Goal: Find specific page/section: Find specific page/section

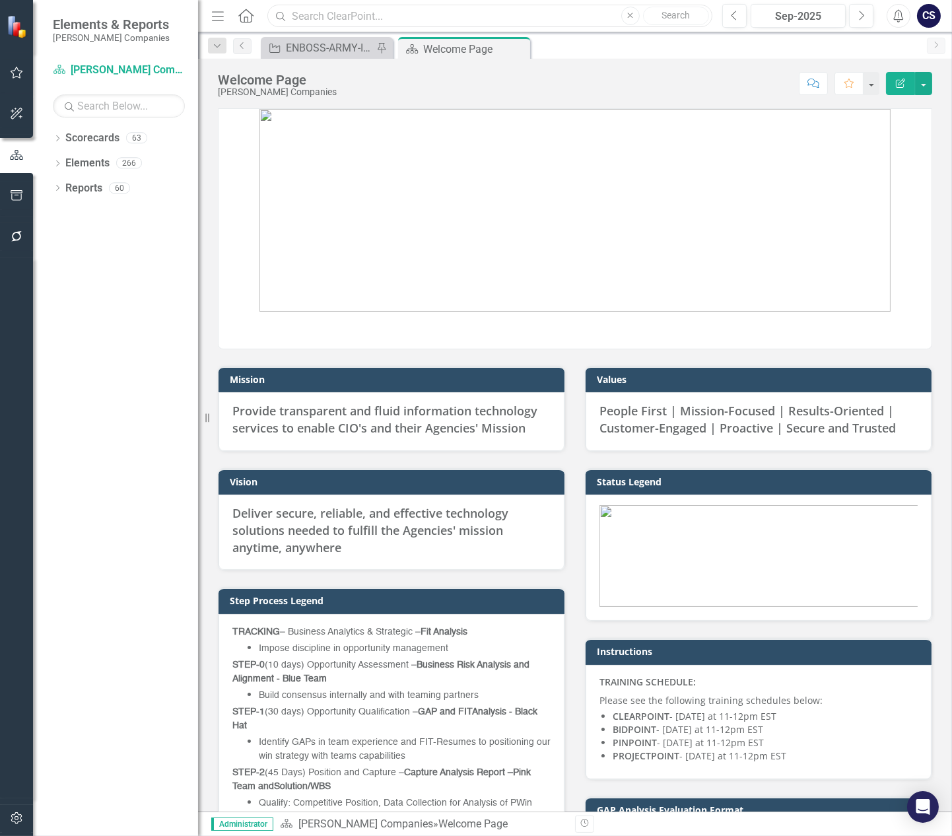
click at [411, 21] on input "text" at bounding box center [489, 16] width 445 height 23
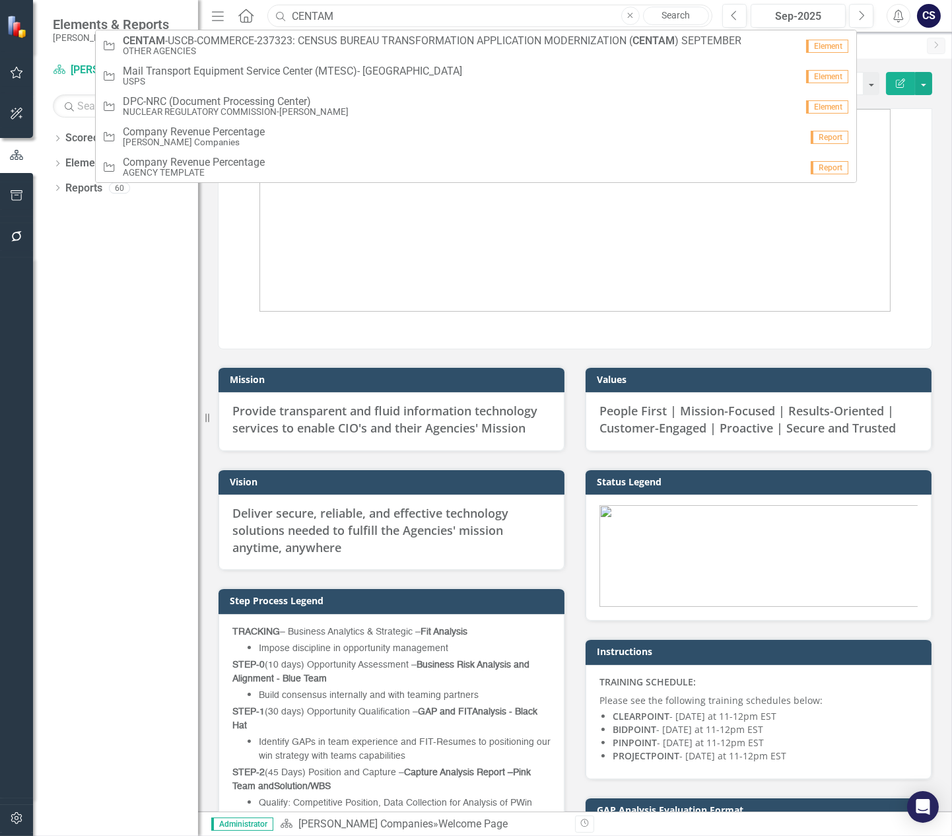
type input "CENTAM"
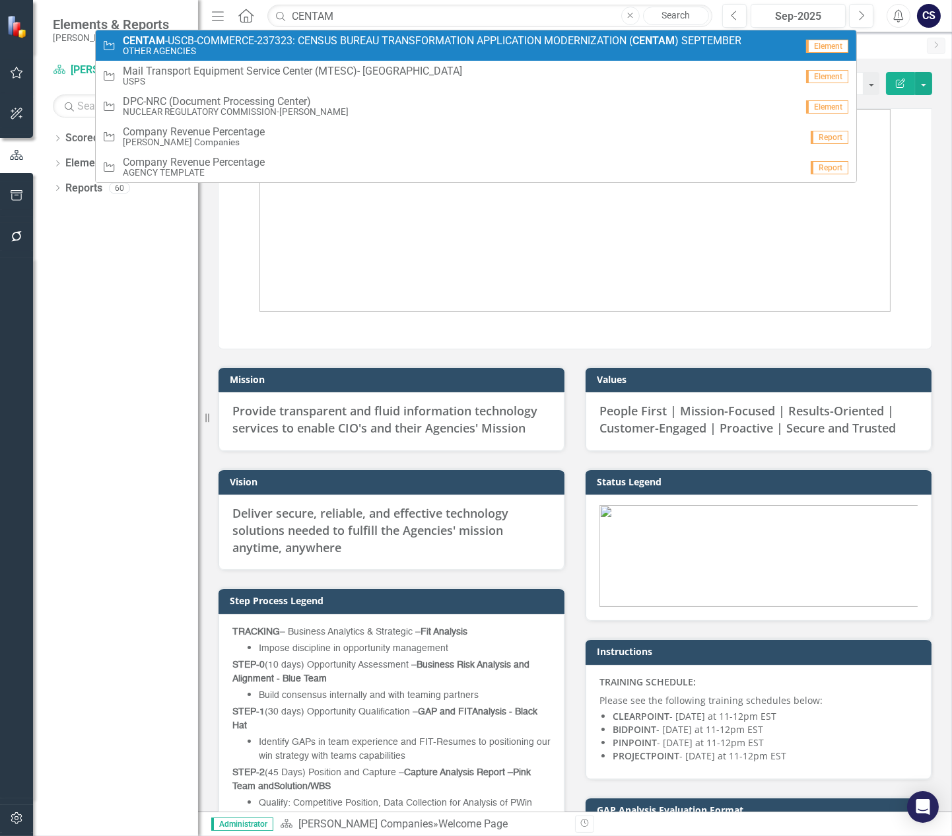
click at [238, 44] on span "CENTAM -USCB-COMMERCE-237323: CENSUS BUREAU TRANSFORMATION APPLICATION MODERNIZ…" at bounding box center [432, 41] width 618 height 12
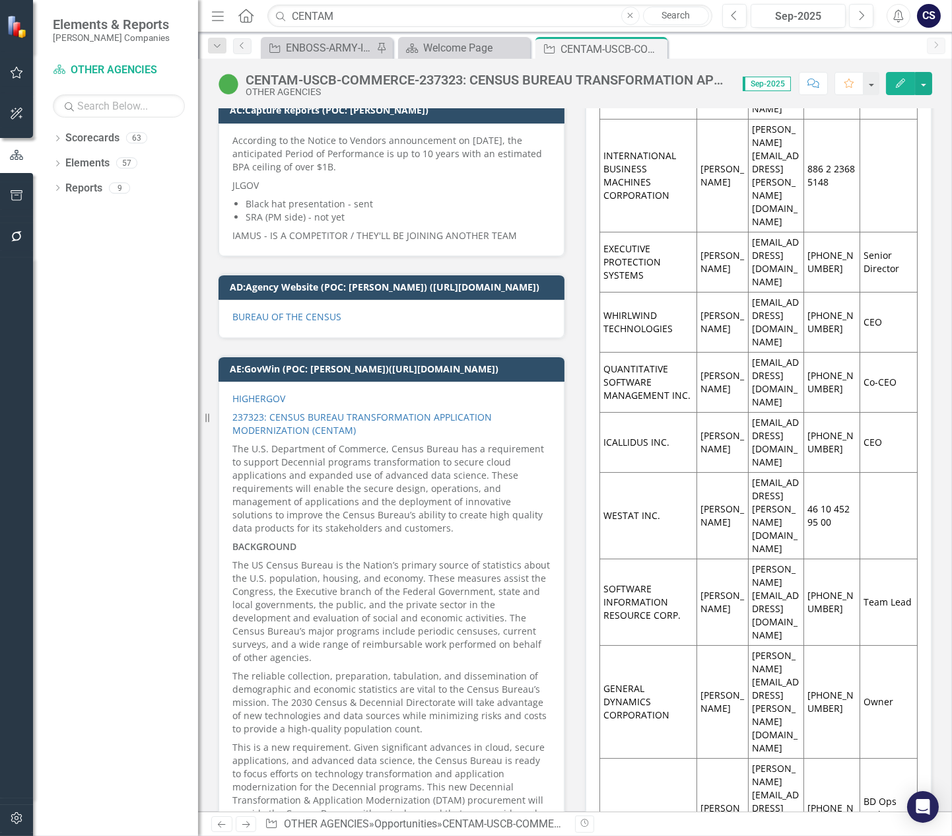
scroll to position [3344, 0]
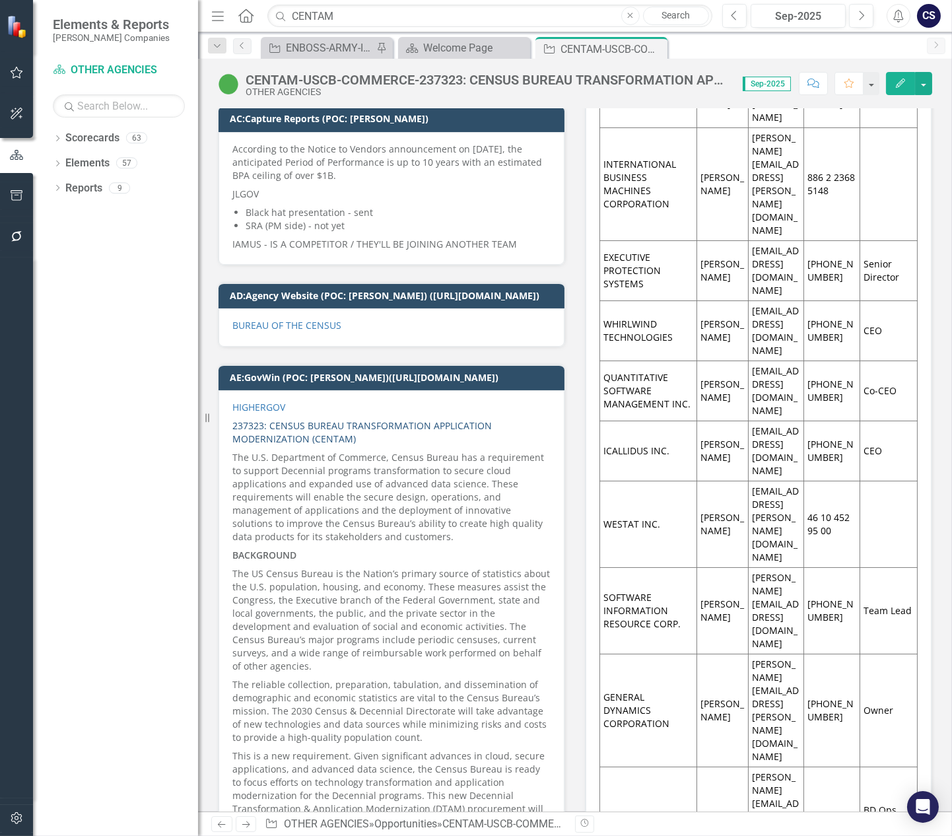
click at [314, 445] on link "237323: CENSUS BUREAU TRANSFORMATION APPLICATION MODERNIZATION (CENTAM)" at bounding box center [361, 432] width 259 height 26
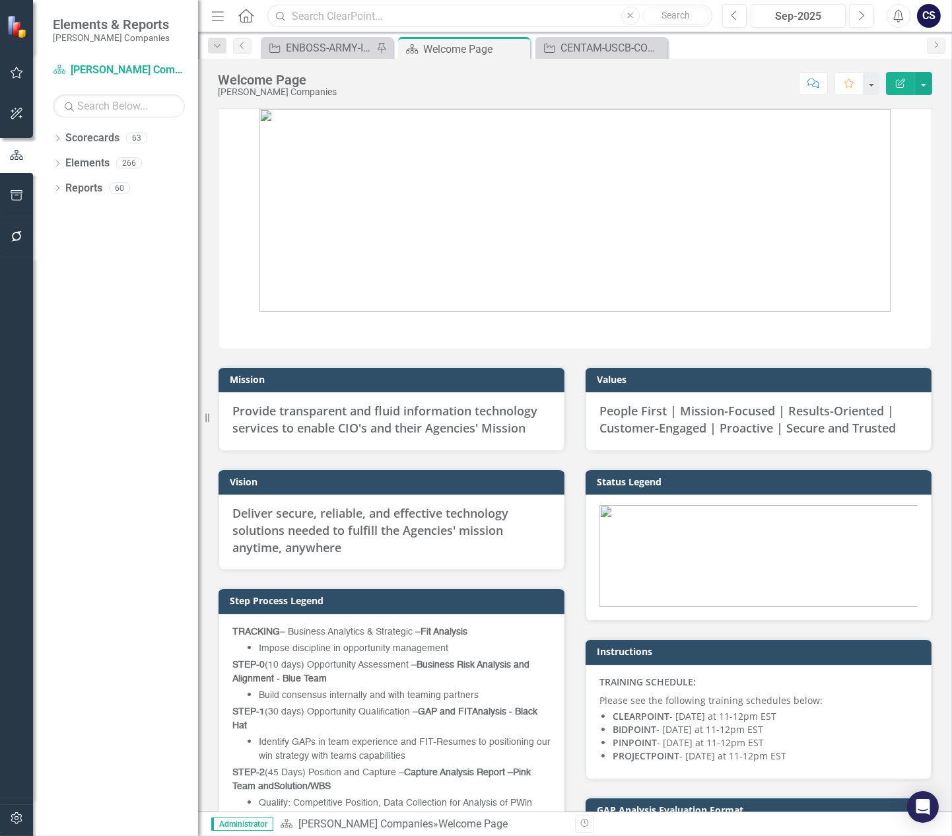
click at [310, 14] on input "text" at bounding box center [489, 16] width 445 height 23
paste input "FCFDTA"
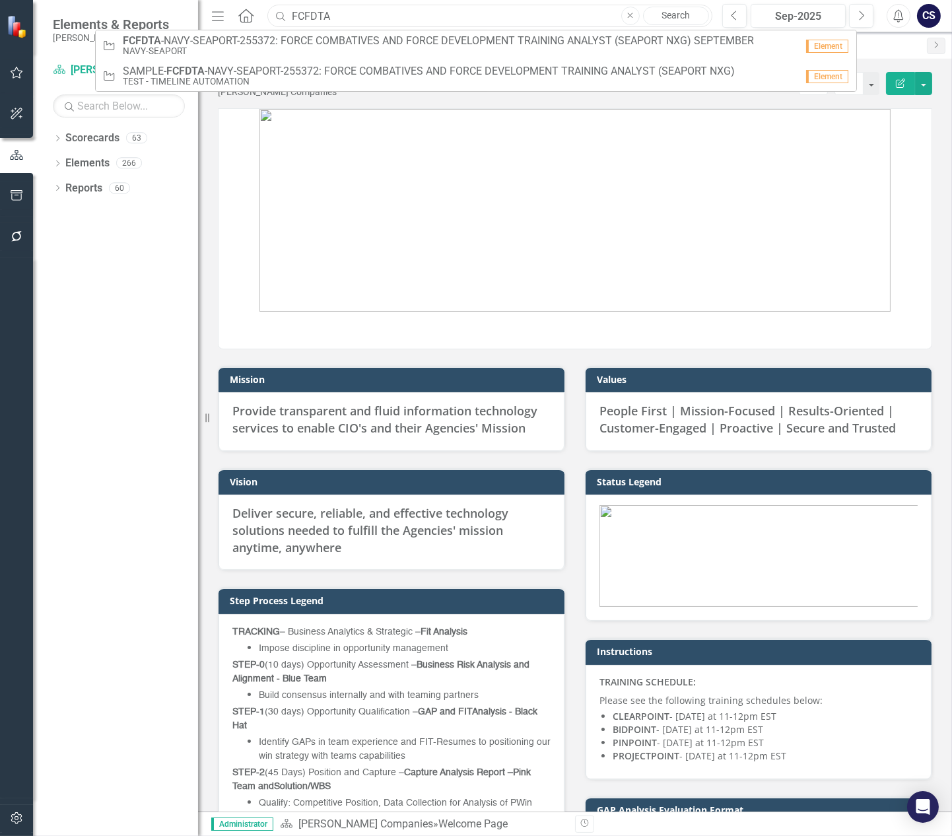
type input "FCFDTA"
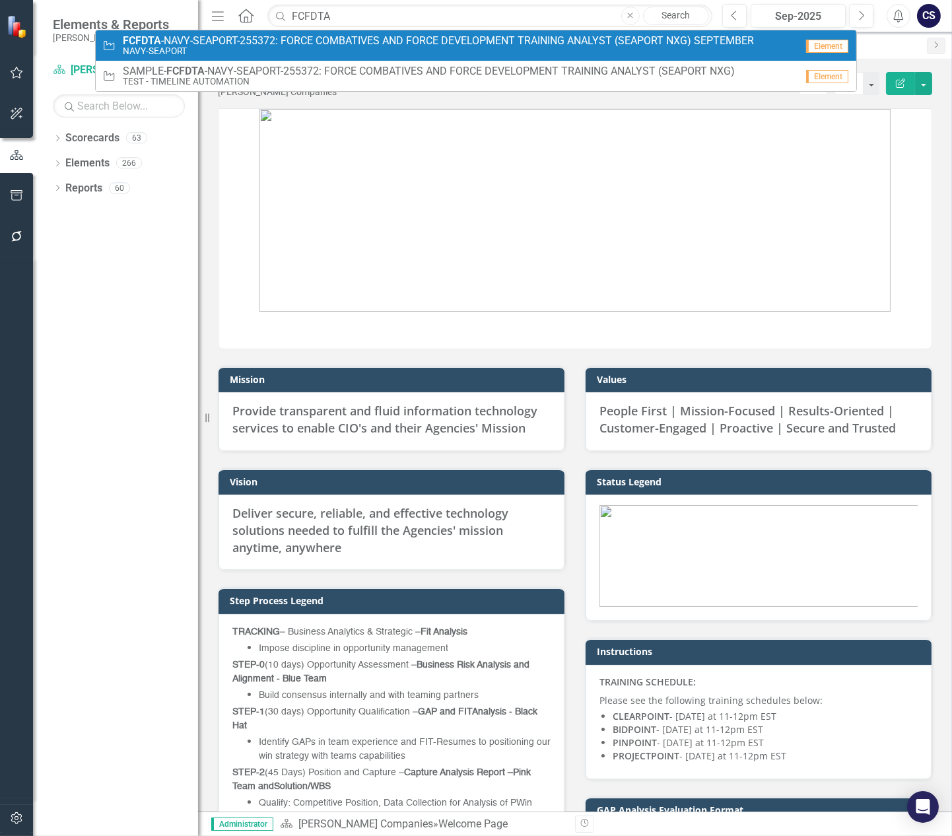
click at [331, 50] on small "NAVY-SEAPORT" at bounding box center [438, 51] width 631 height 10
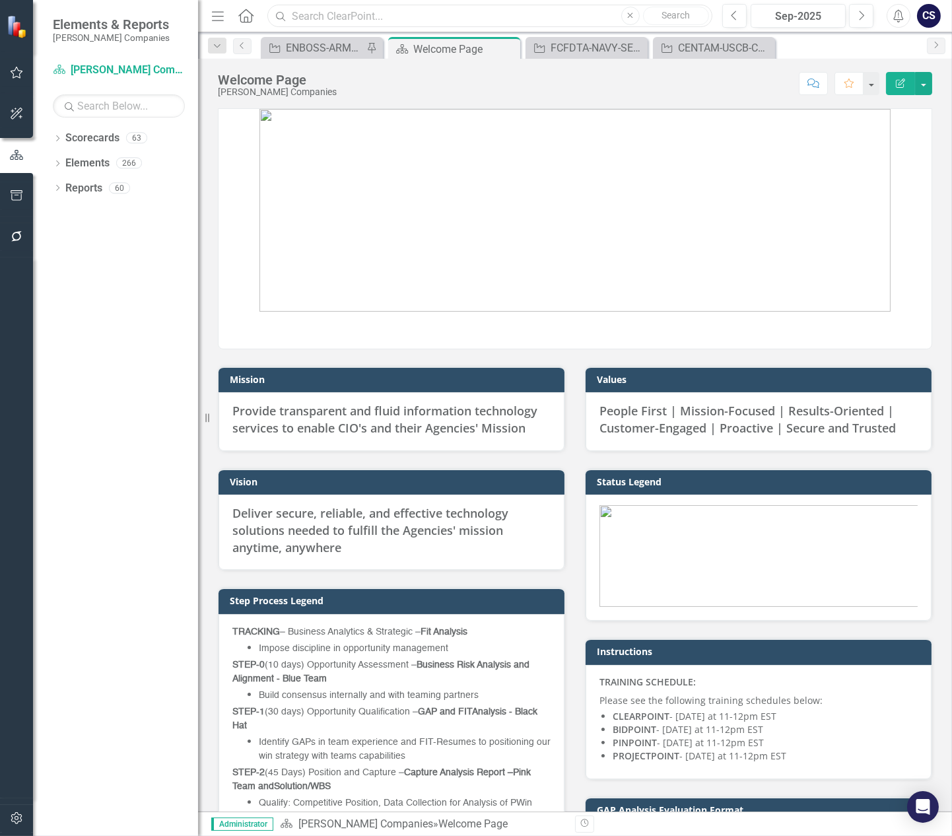
click at [302, 17] on input "text" at bounding box center [489, 16] width 445 height 23
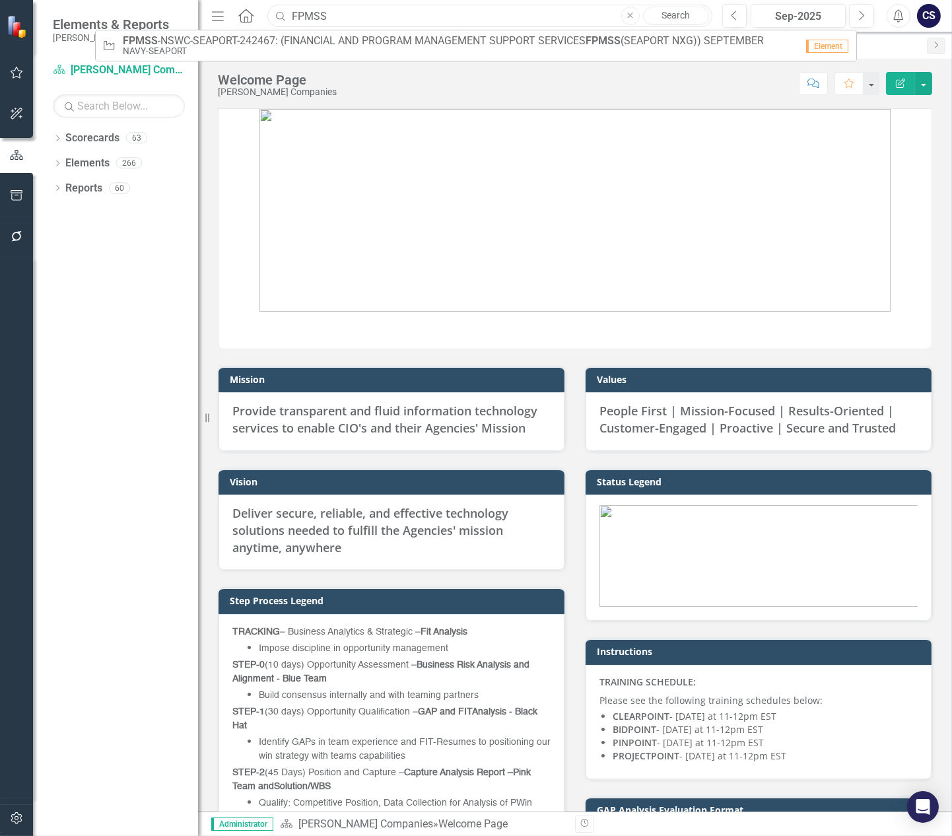
type input "FPMSS"
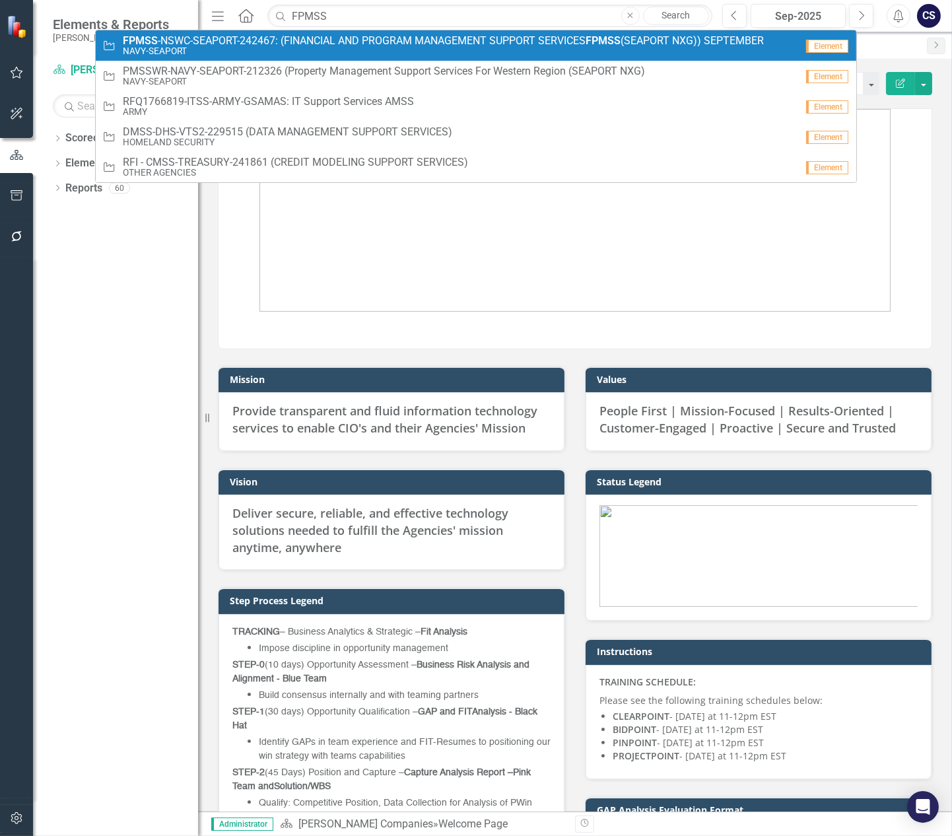
click at [290, 45] on span "FPMSS -NSWC-SEAPORT-242467: (FINANCIAL AND PROGRAM MANAGEMENT SUPPORT SERVICES …" at bounding box center [443, 41] width 641 height 12
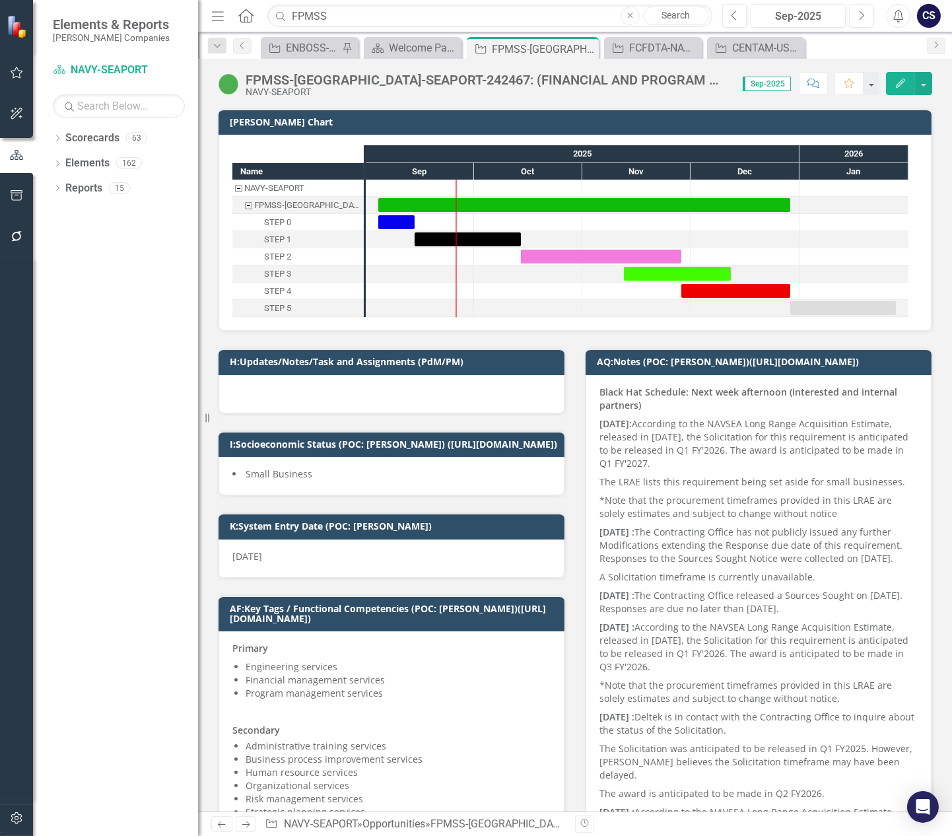
click at [103, 1] on div "Elements & Reports STAHL Companies" at bounding box center [115, 29] width 165 height 59
click at [566, 308] on div at bounding box center [528, 308] width 108 height 17
